Goal: Navigation & Orientation: Find specific page/section

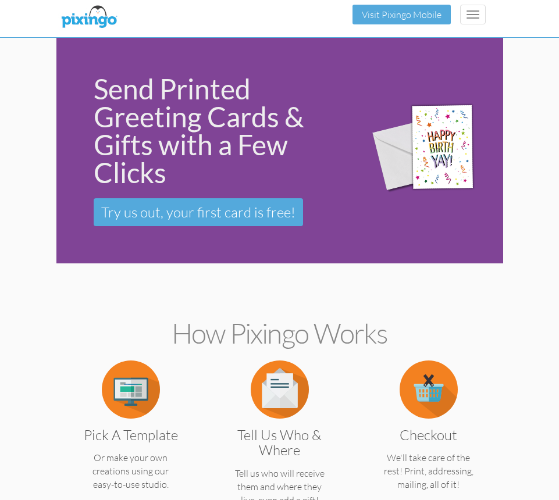
click at [91, 19] on img at bounding box center [89, 17] width 62 height 29
click at [478, 19] on button "Toggle navigation" at bounding box center [473, 15] width 26 height 20
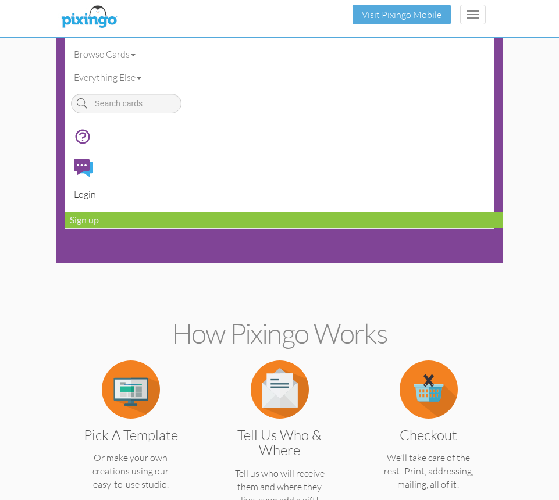
click at [87, 199] on link "Login" at bounding box center [284, 194] width 438 height 23
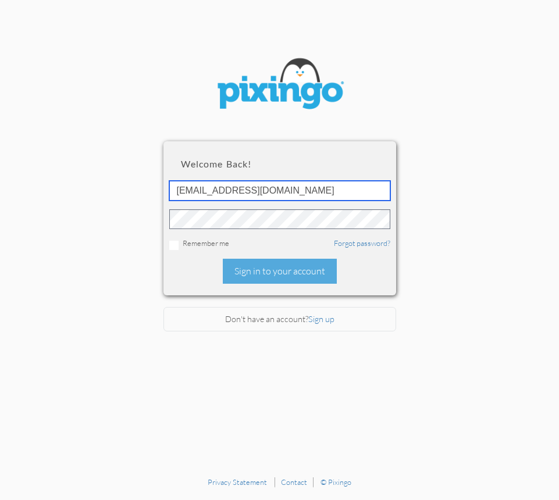
type input "[EMAIL_ADDRESS][DOMAIN_NAME]"
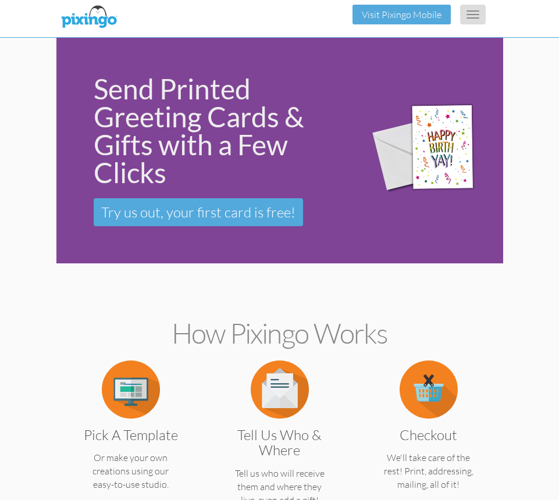
click at [470, 8] on button "Toggle navigation" at bounding box center [473, 15] width 26 height 20
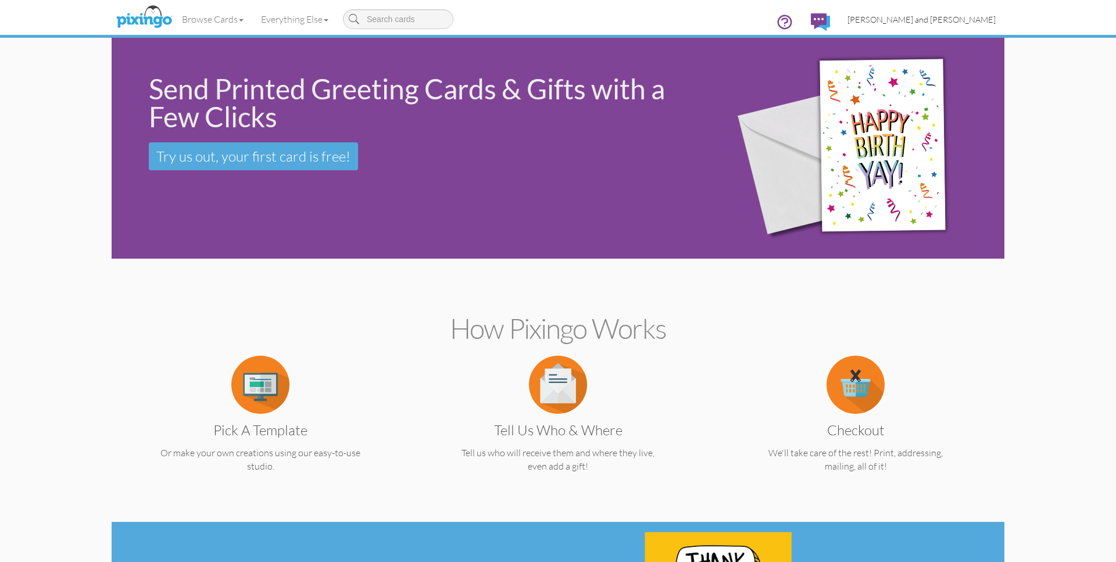
click at [558, 20] on span "[PERSON_NAME] and [PERSON_NAME]" at bounding box center [922, 20] width 148 height 10
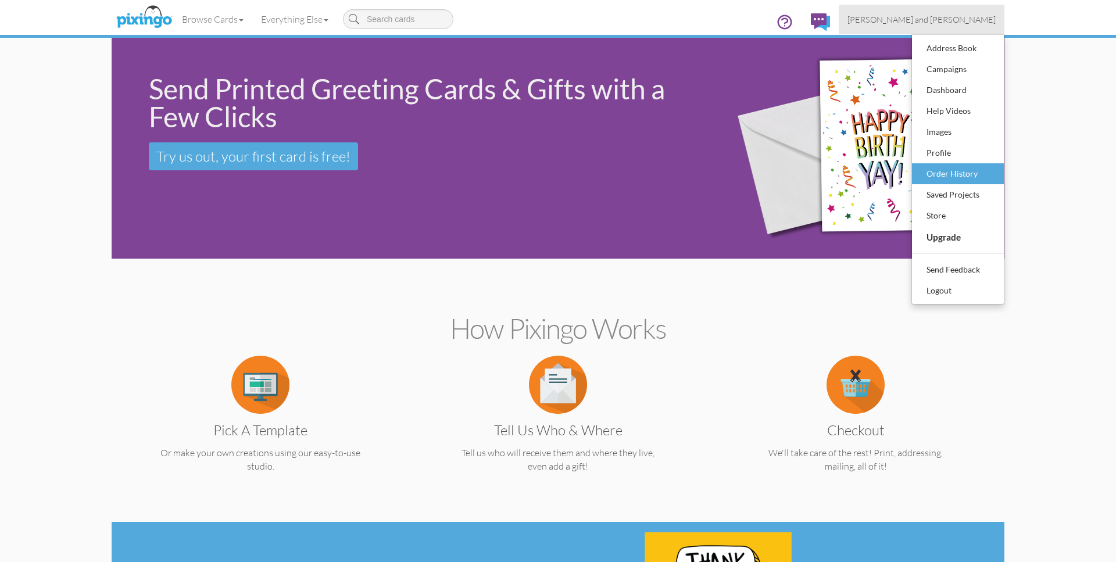
click at [558, 174] on div "Order History" at bounding box center [958, 173] width 69 height 17
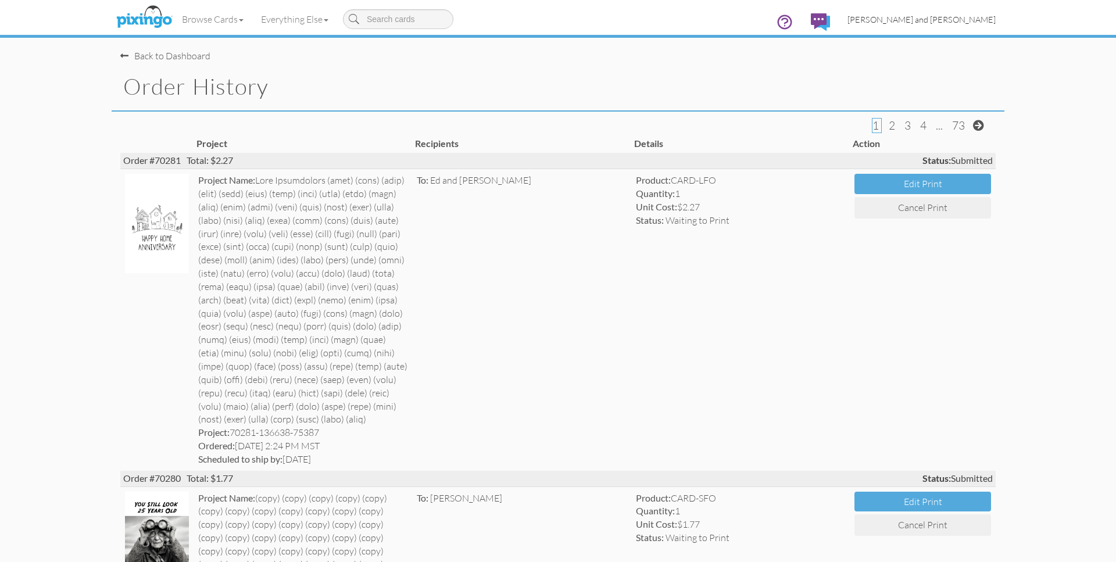
click at [558, 16] on span "[PERSON_NAME] and [PERSON_NAME]" at bounding box center [922, 20] width 148 height 10
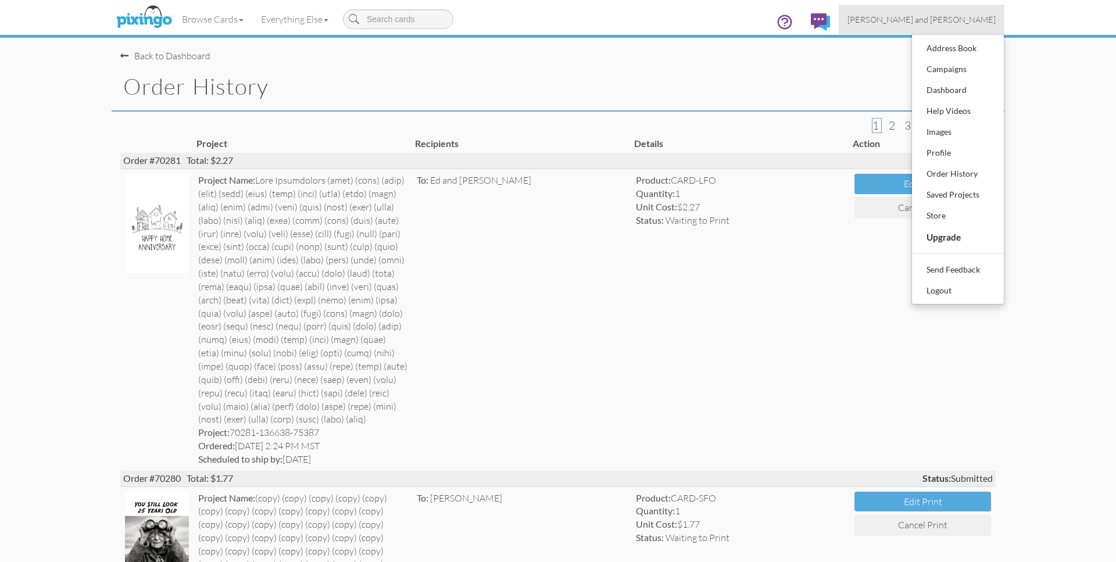
click at [558, 24] on icon at bounding box center [784, 21] width 17 height 17
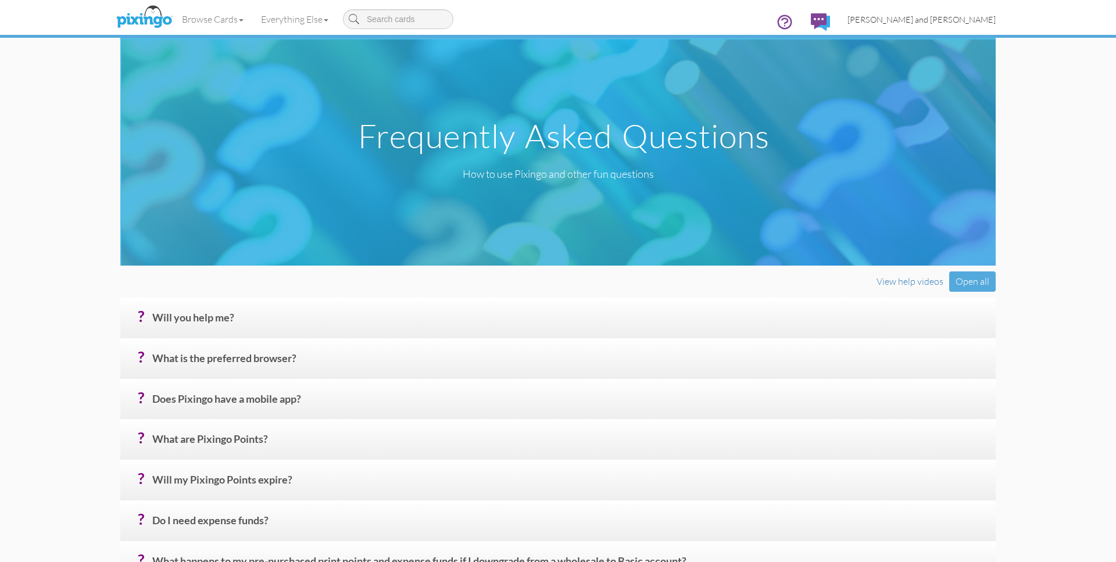
click at [558, 23] on span "[PERSON_NAME] and [PERSON_NAME]" at bounding box center [922, 20] width 148 height 10
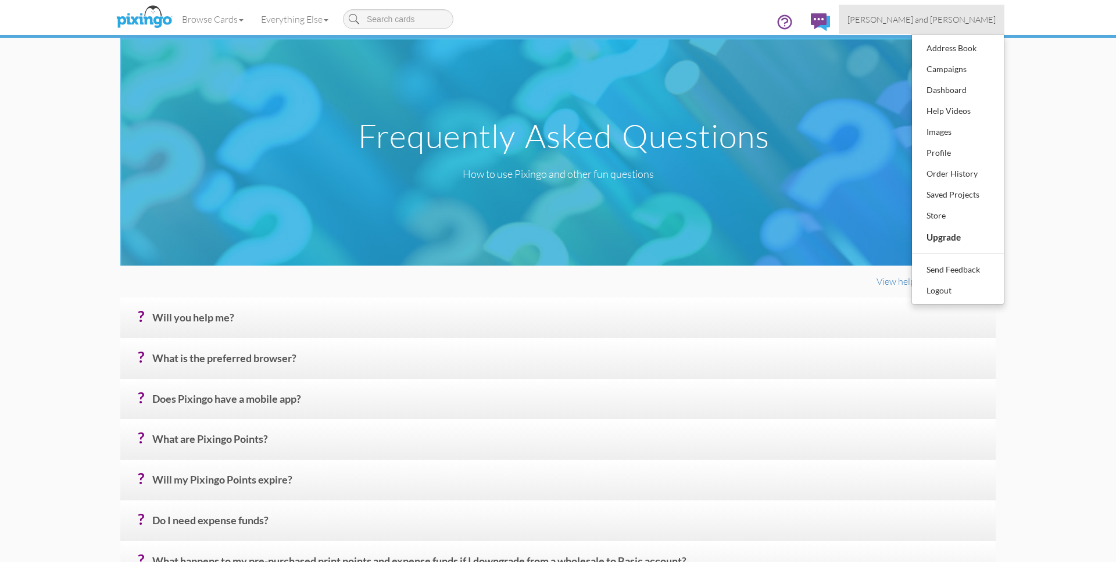
click at [558, 21] on div "Browse Cards Business Accounting Automotive Chiropractor Customer Dental Financ…" at bounding box center [558, 23] width 876 height 46
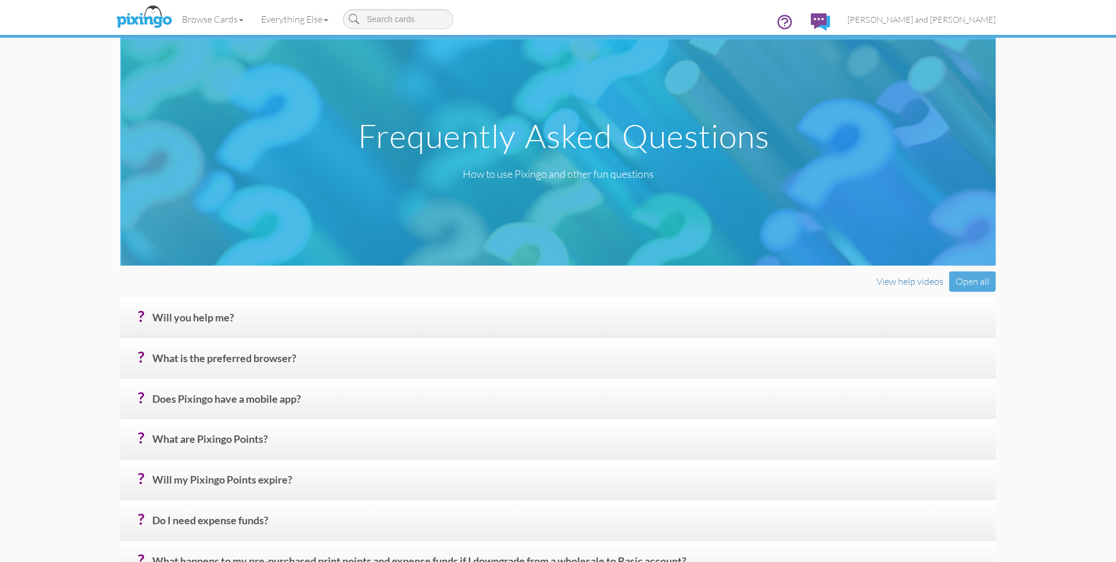
click at [122, 14] on img at bounding box center [144, 17] width 62 height 29
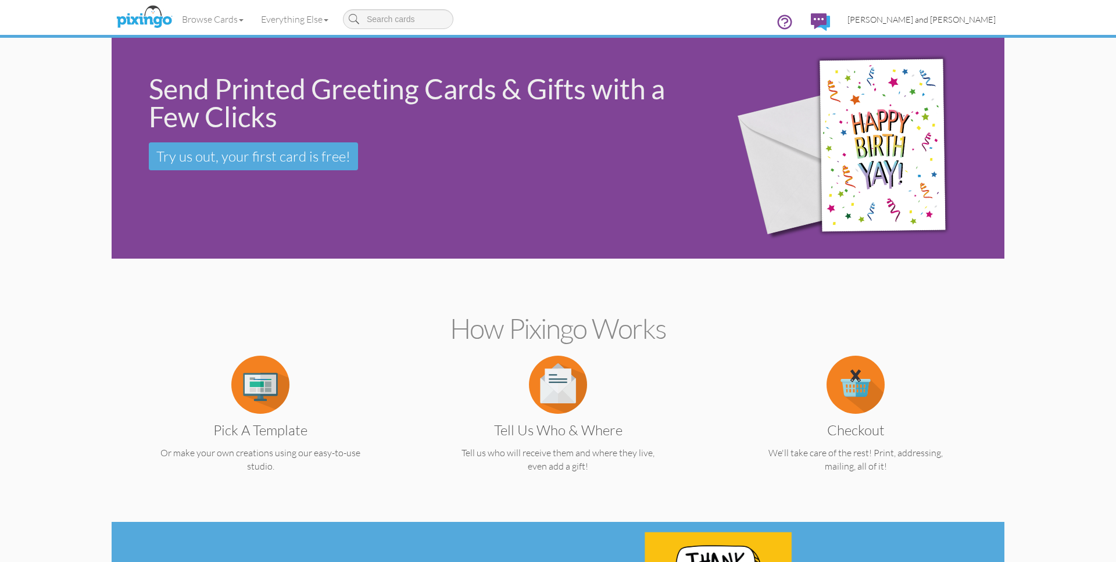
click at [558, 15] on span "[PERSON_NAME] and [PERSON_NAME]" at bounding box center [922, 20] width 148 height 10
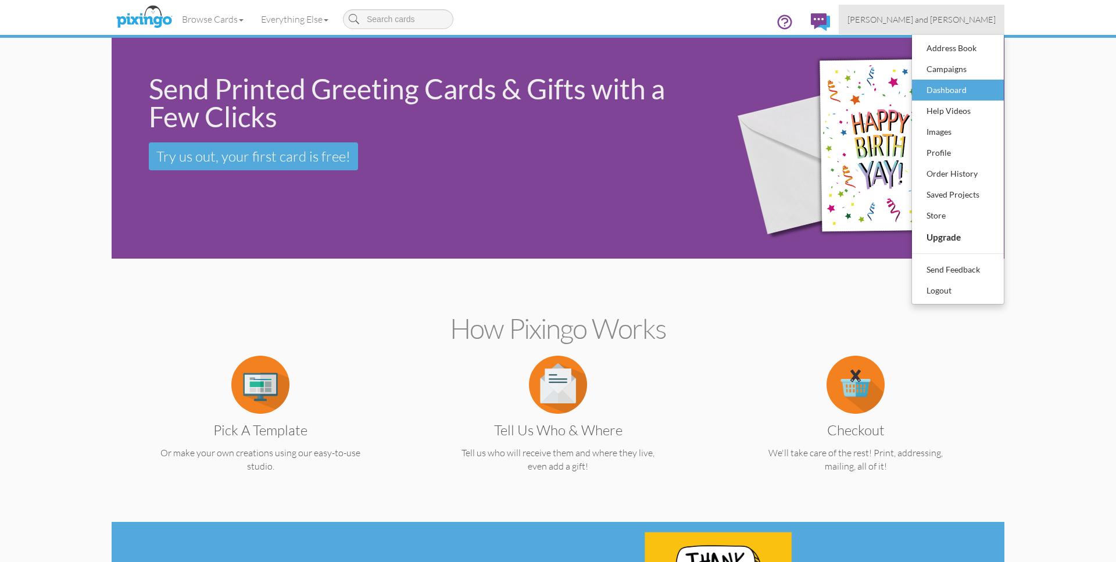
click at [558, 94] on div "Dashboard" at bounding box center [958, 89] width 69 height 17
